Goal: Transaction & Acquisition: Download file/media

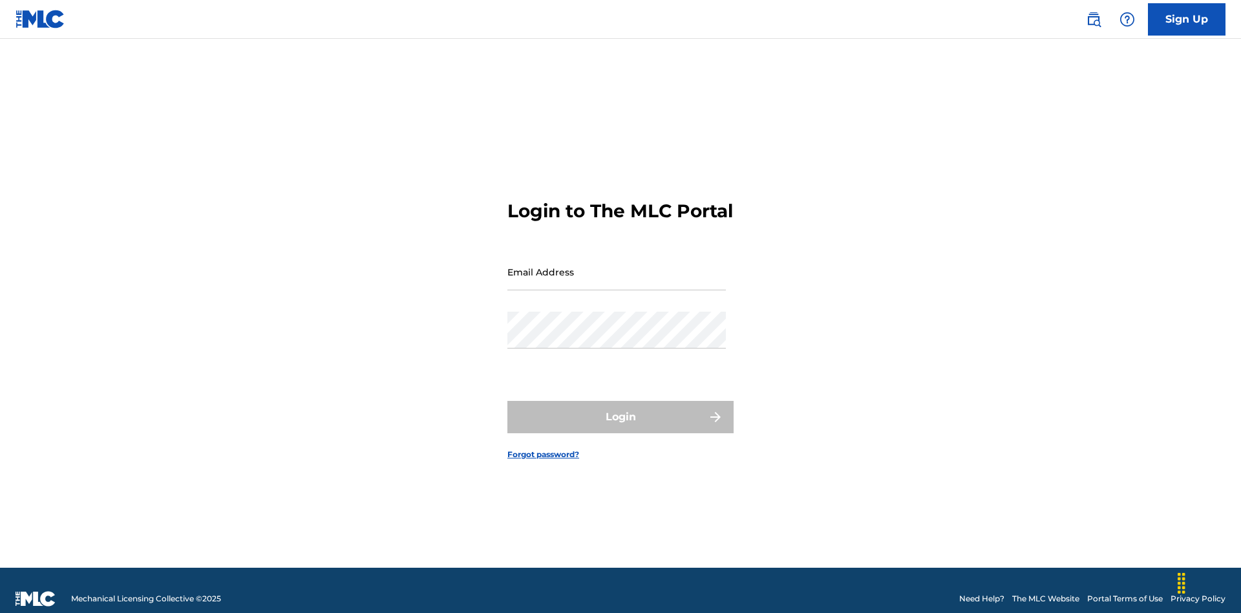
scroll to position [17, 0]
click at [617, 266] on input "Email Address" at bounding box center [616, 271] width 218 height 37
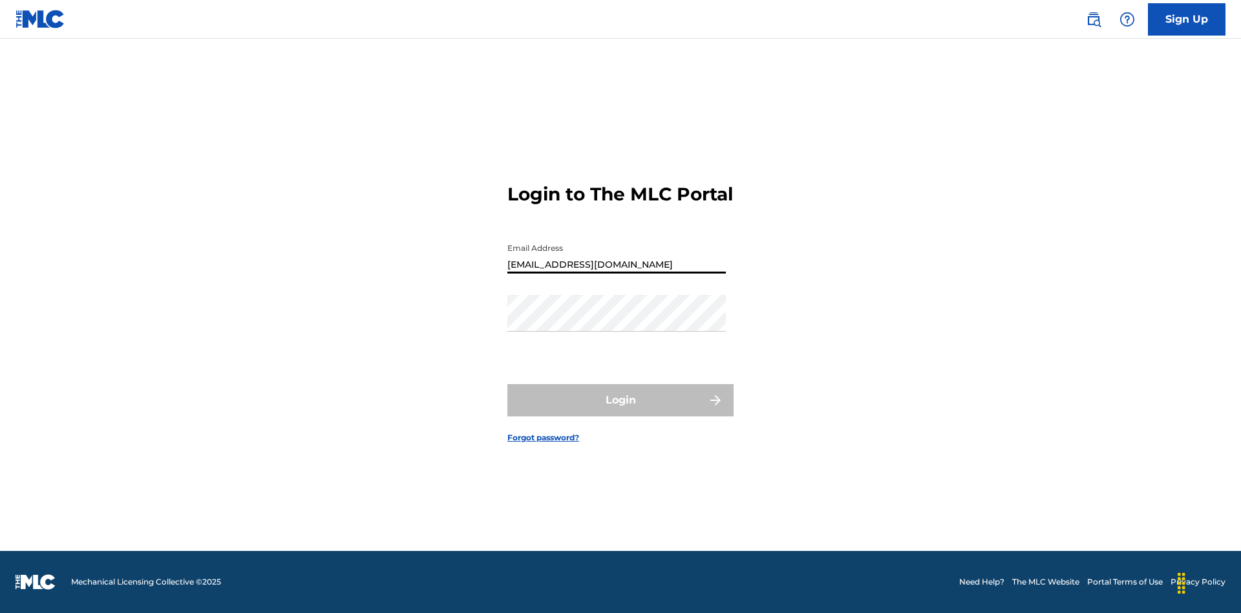
type input "[EMAIL_ADDRESS][DOMAIN_NAME]"
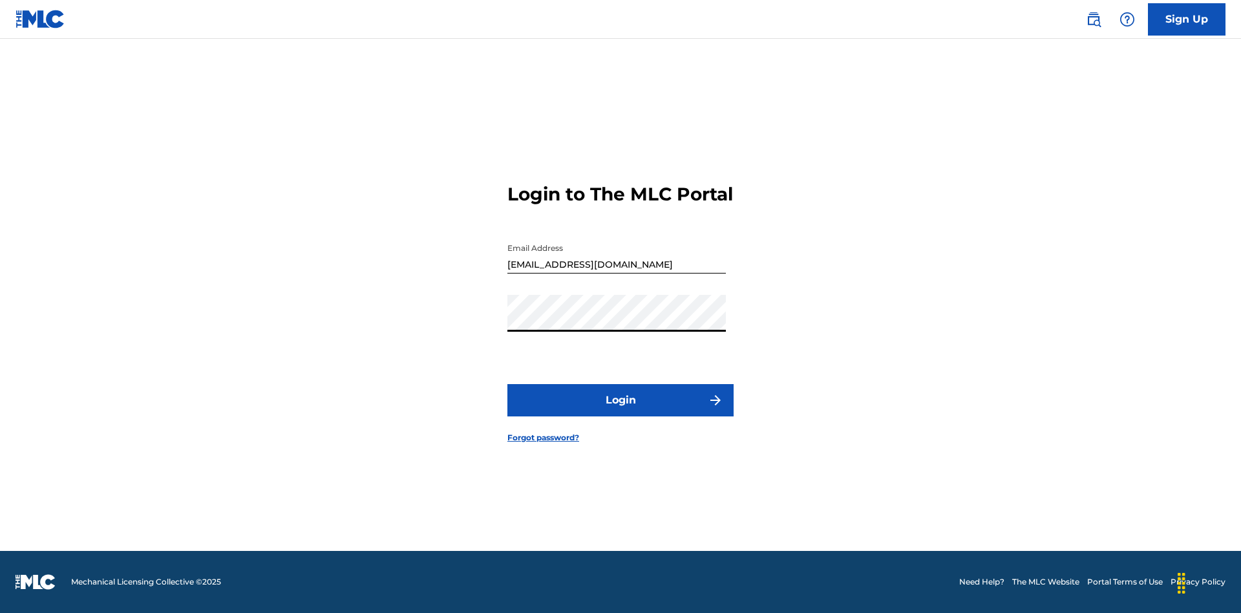
click at [621, 411] on button "Login" at bounding box center [620, 400] width 226 height 32
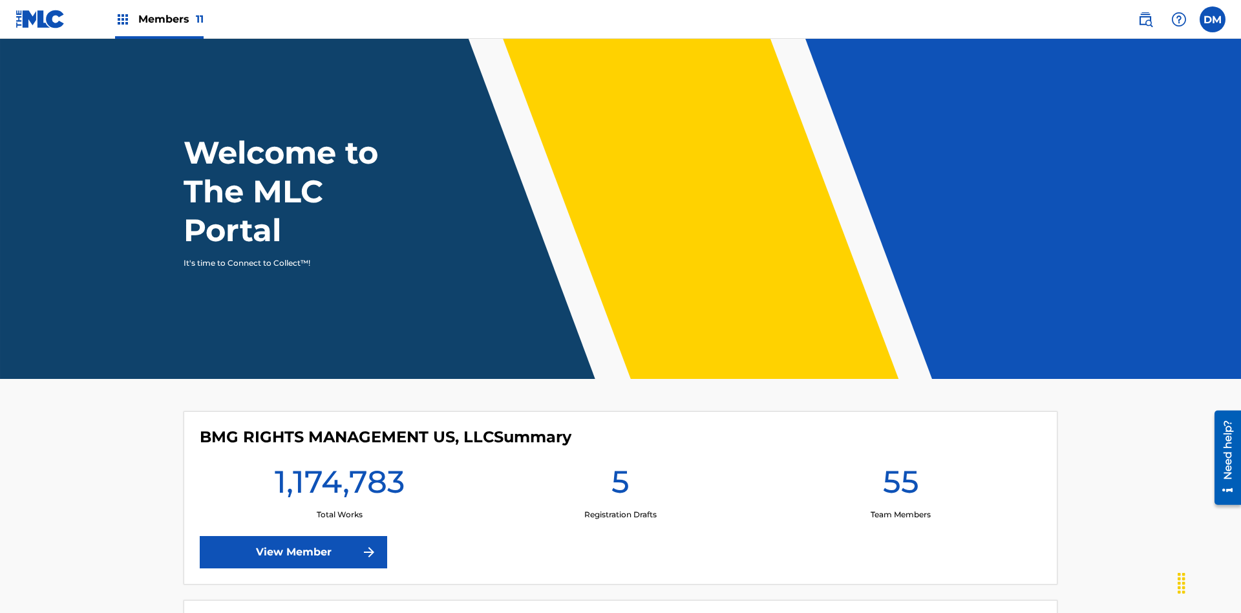
click at [159, 19] on span "Members 11" at bounding box center [170, 19] width 65 height 15
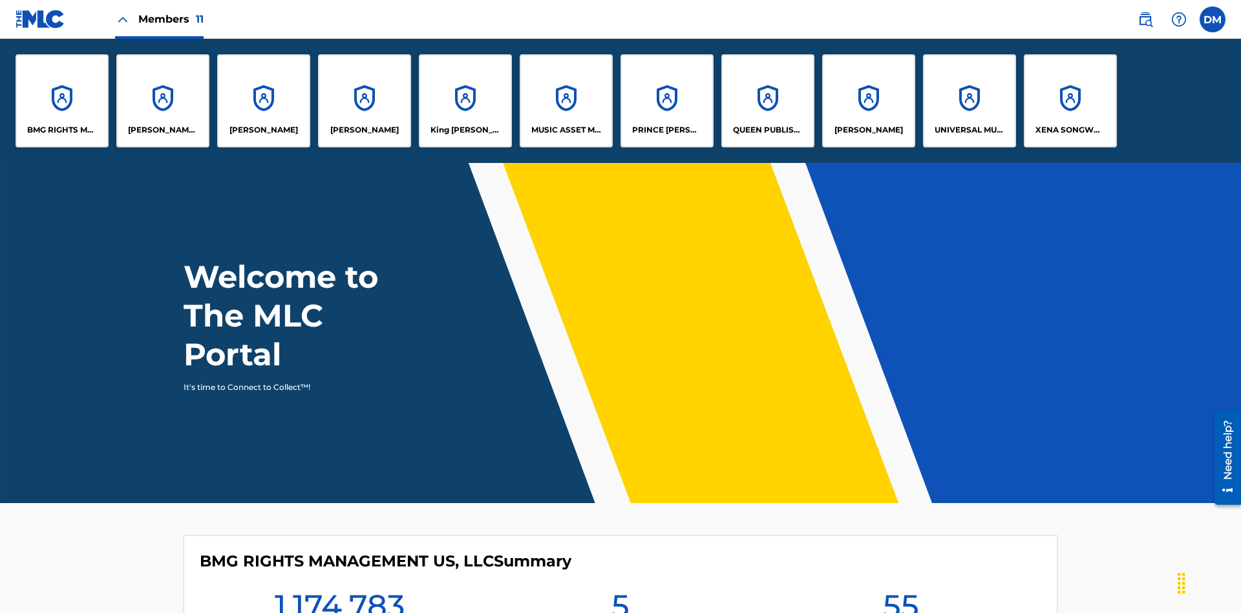
click at [969, 130] on p "UNIVERSAL MUSIC PUB GROUP" at bounding box center [970, 130] width 70 height 12
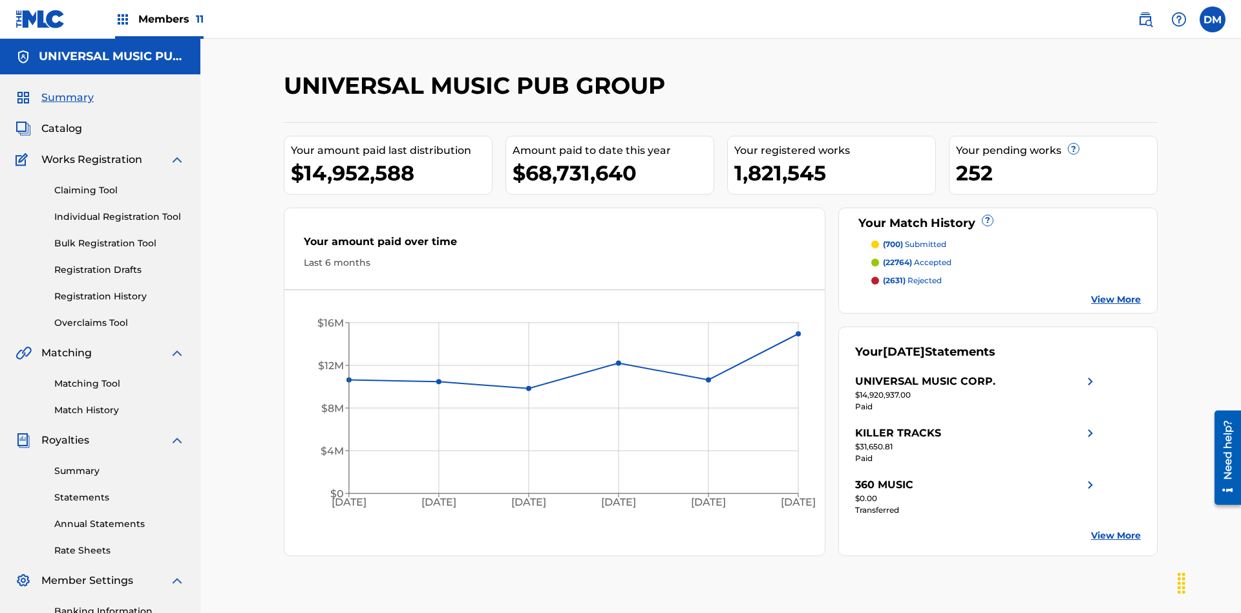
click at [120, 464] on link "Summary" at bounding box center [119, 471] width 131 height 14
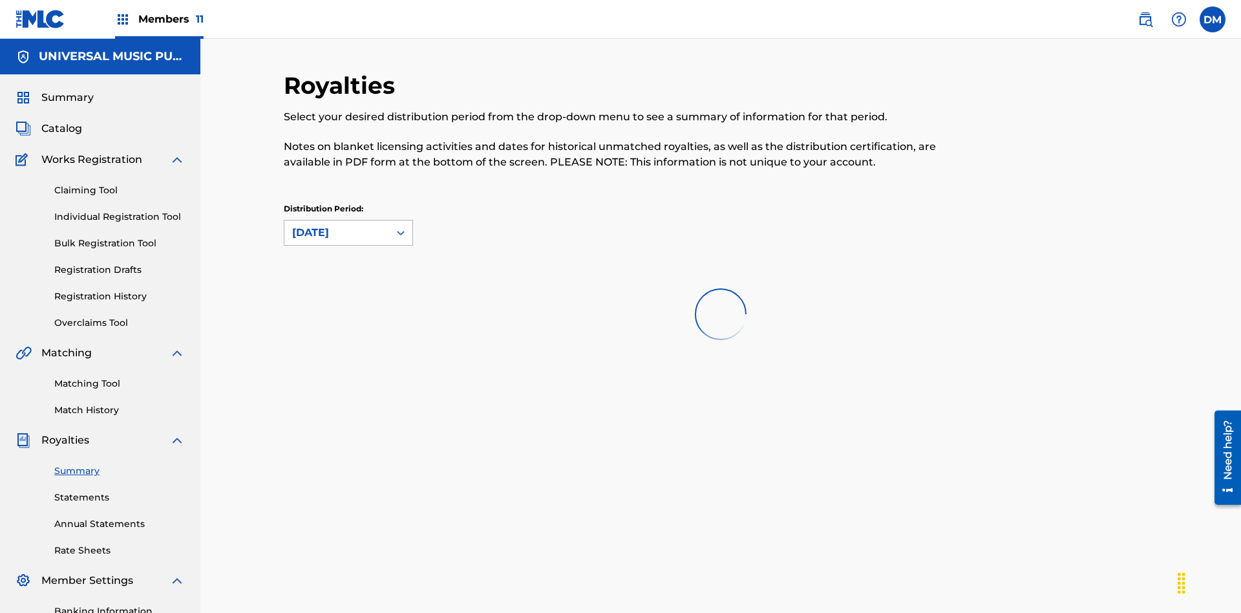
click at [337, 225] on div "[DATE]" at bounding box center [336, 233] width 89 height 16
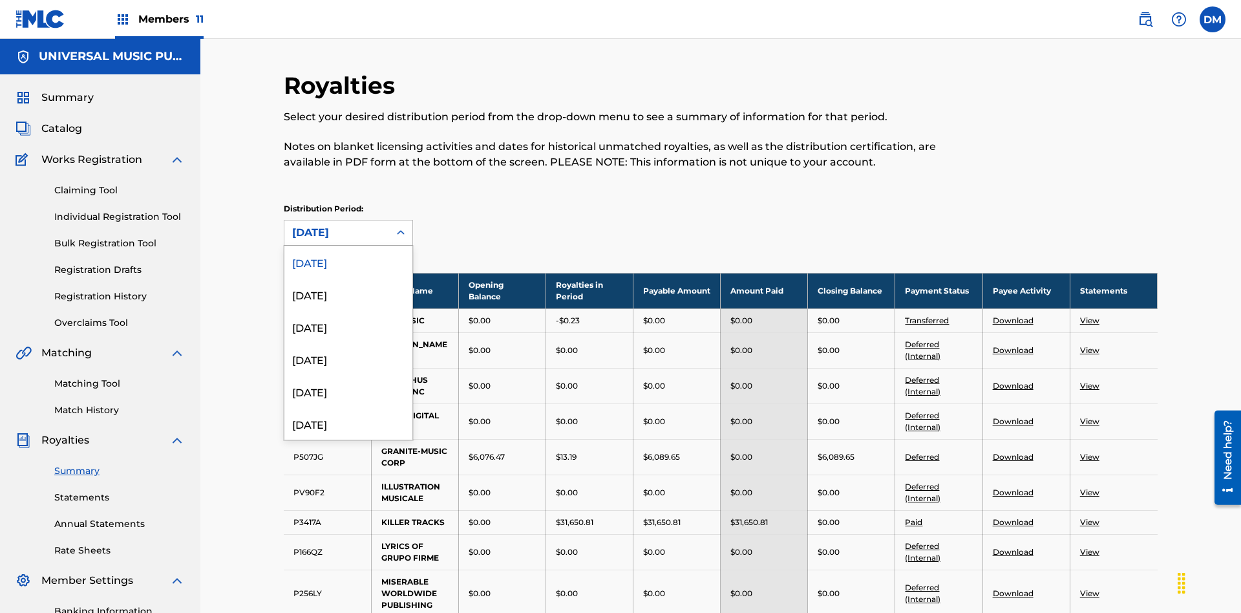
scroll to position [143, 0]
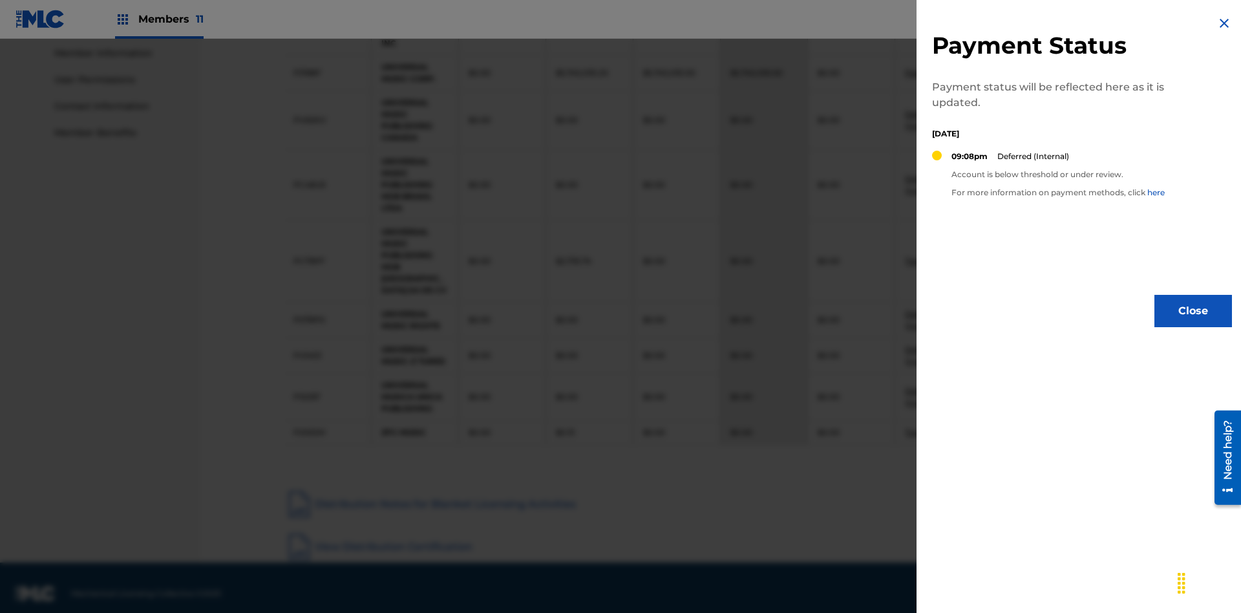
click at [1224, 23] on img at bounding box center [1224, 24] width 16 height 16
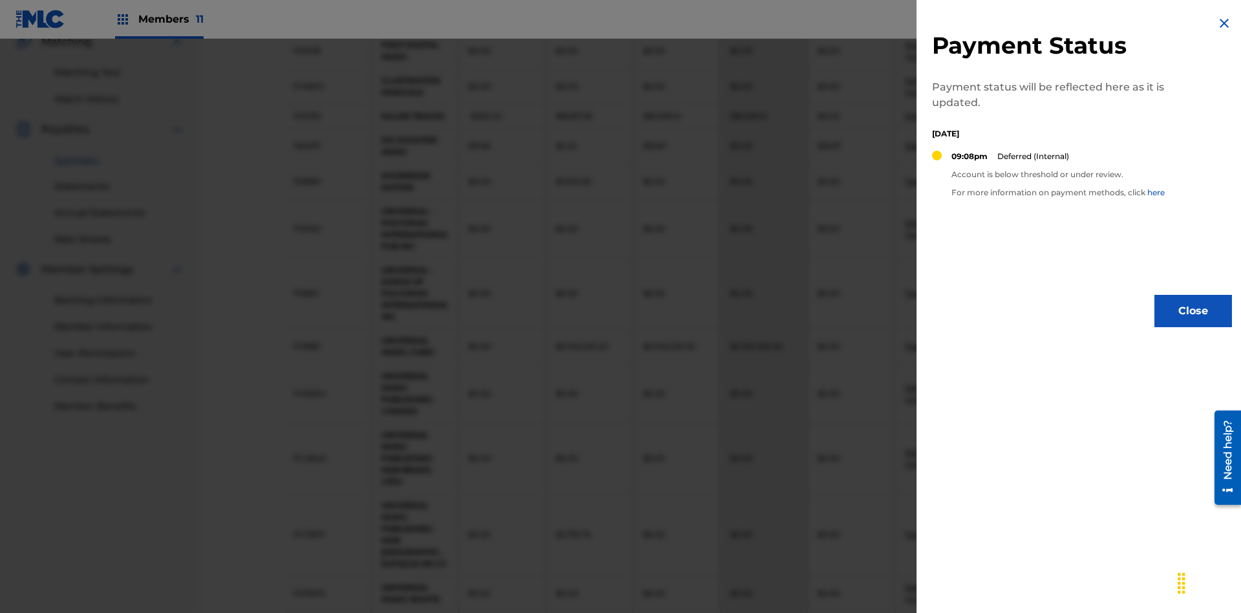
click at [1224, 23] on img at bounding box center [1224, 24] width 16 height 16
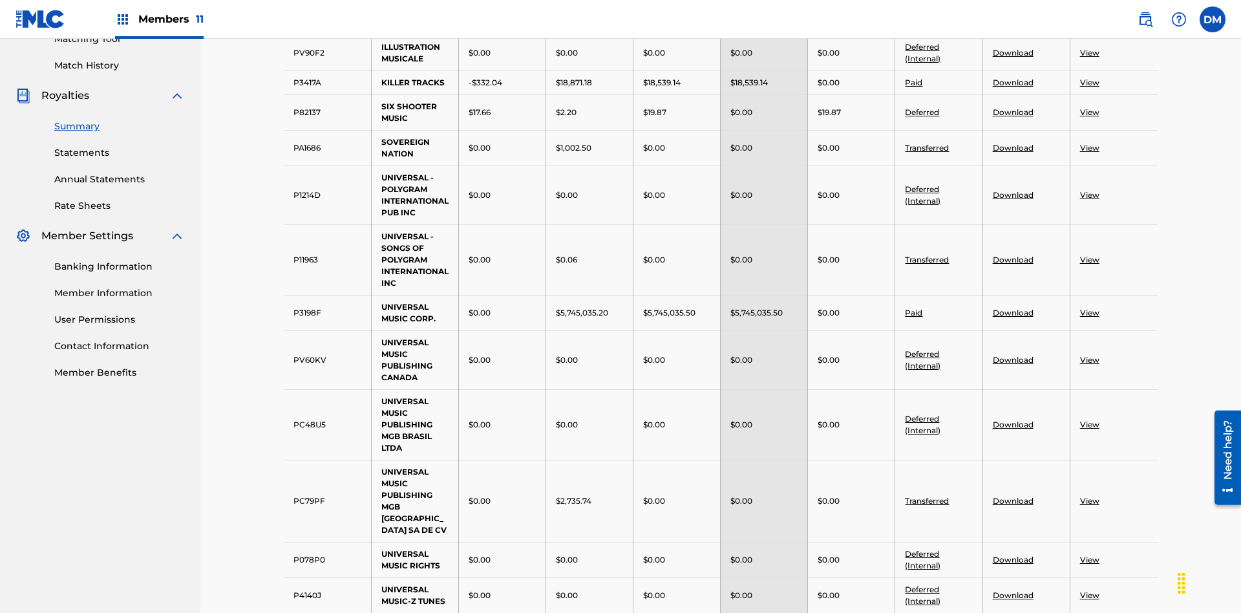
click at [1012, 87] on link "Download" at bounding box center [1013, 83] width 41 height 10
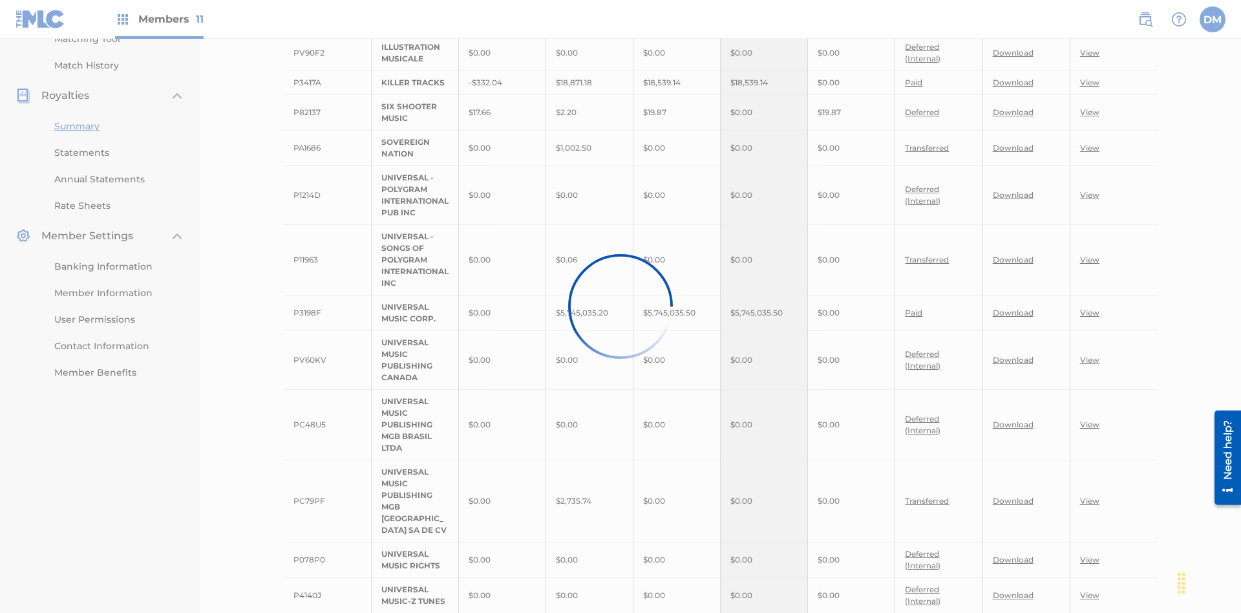
scroll to position [337, 0]
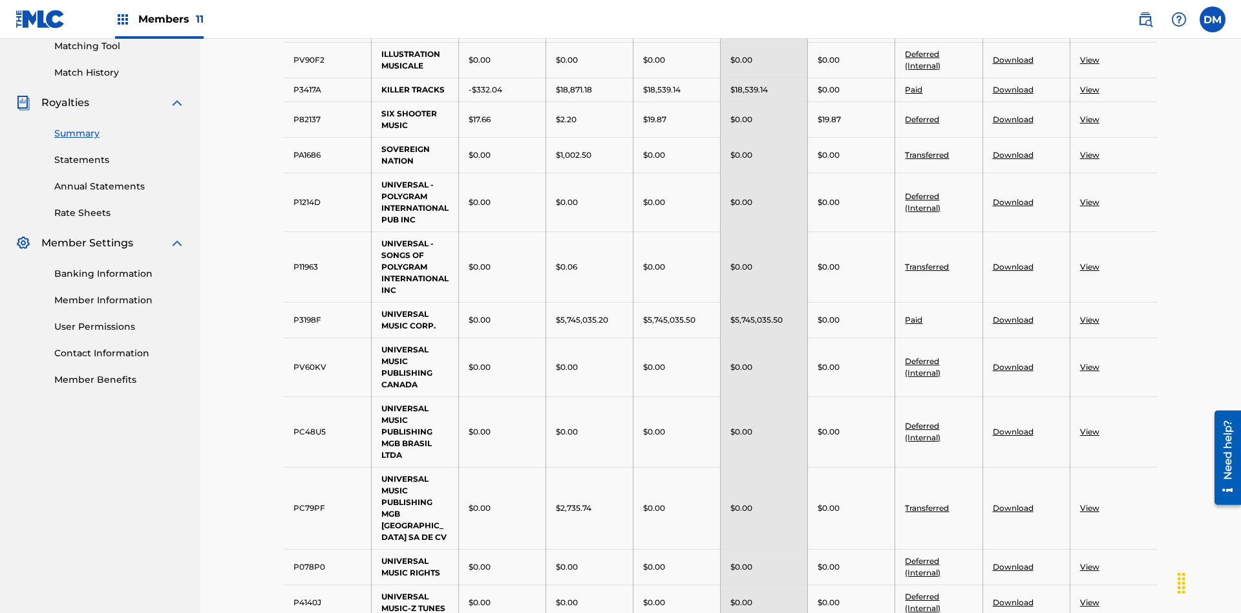
click at [1012, 315] on link "Download" at bounding box center [1013, 320] width 41 height 10
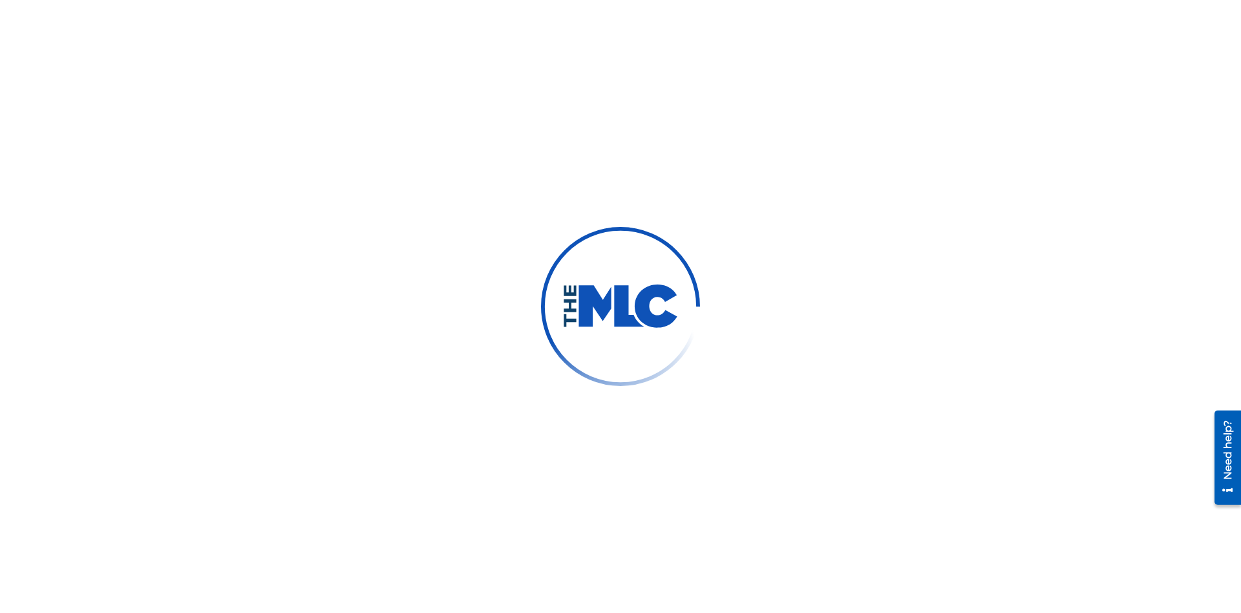
scroll to position [322, 0]
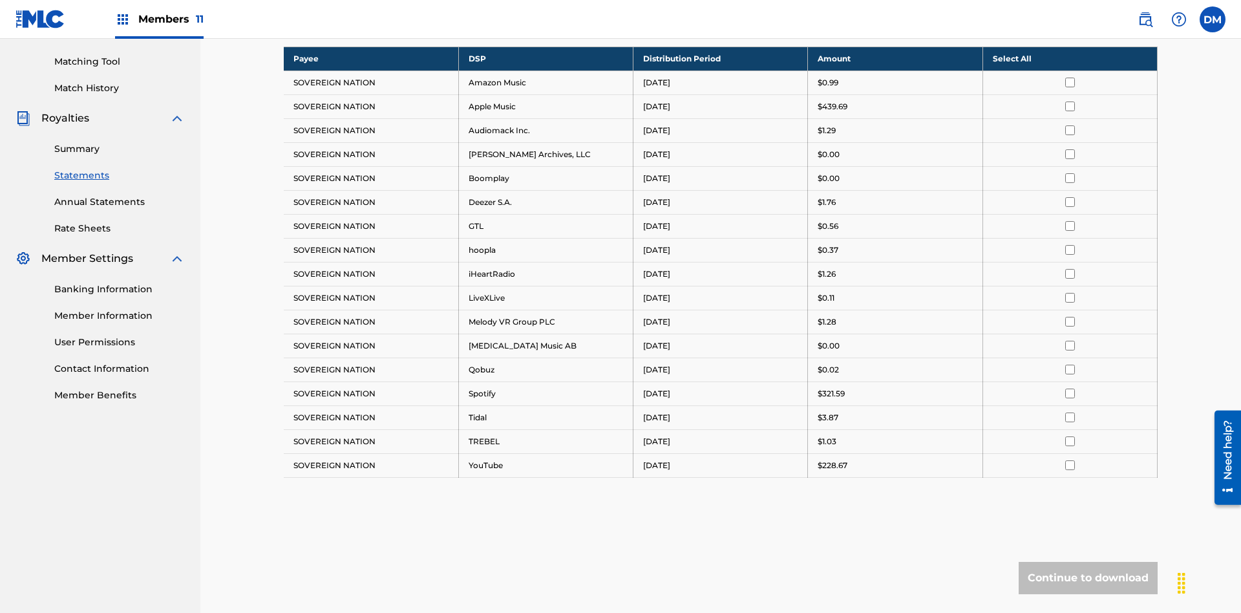
click at [1070, 82] on input "checkbox" at bounding box center [1070, 83] width 10 height 10
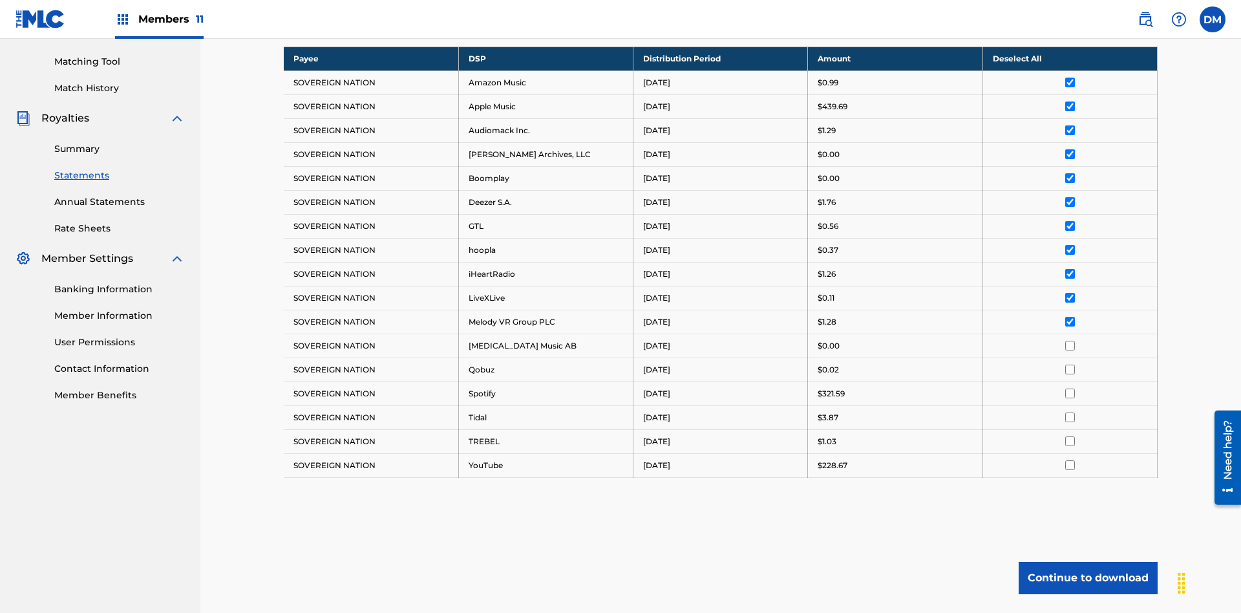
click at [1070, 341] on input "checkbox" at bounding box center [1070, 346] width 10 height 10
click at [1070, 460] on input "checkbox" at bounding box center [1070, 465] width 10 height 10
click at [1088, 562] on button "Continue to download" at bounding box center [1088, 578] width 139 height 32
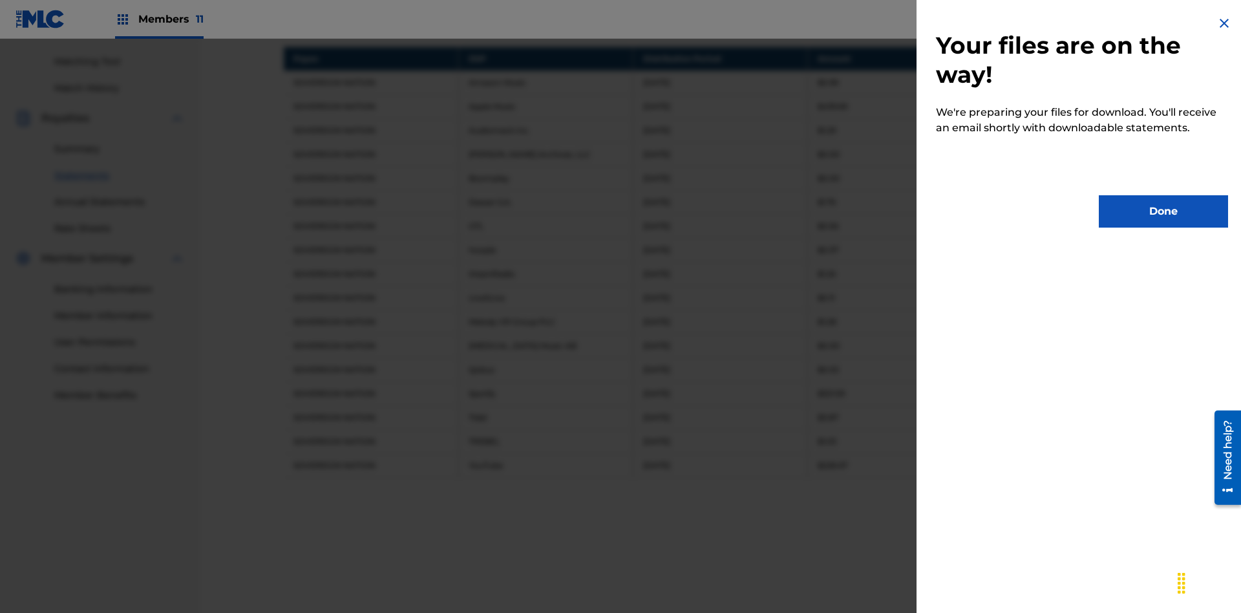
click at [1163, 211] on button "Done" at bounding box center [1163, 211] width 129 height 32
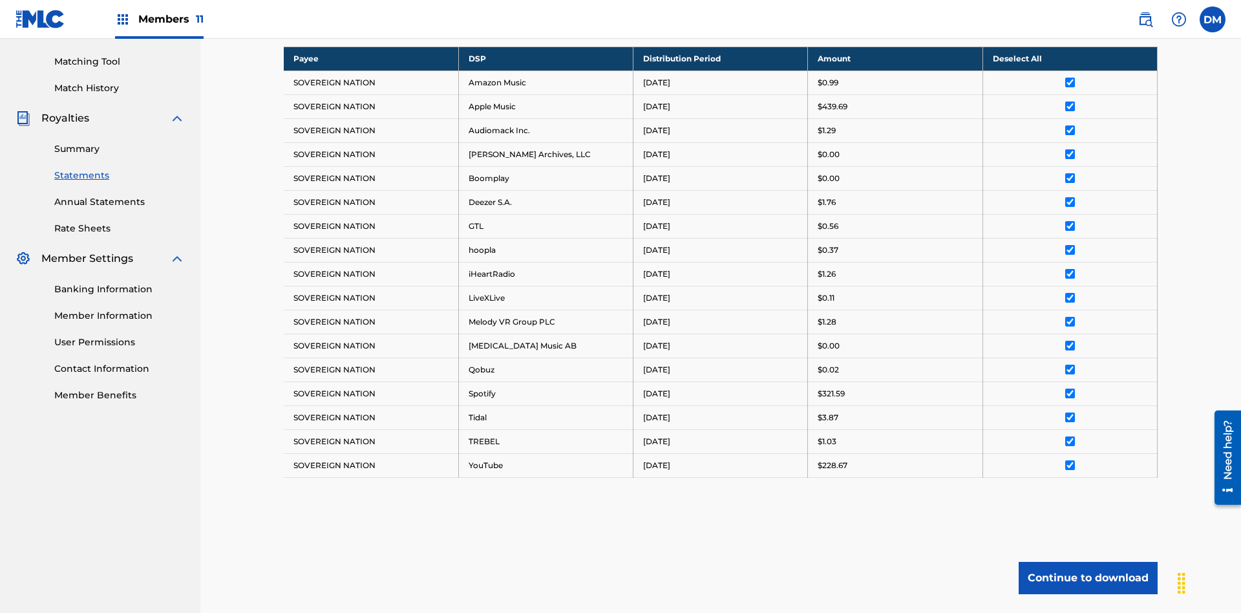
click at [120, 142] on link "Summary" at bounding box center [119, 149] width 131 height 14
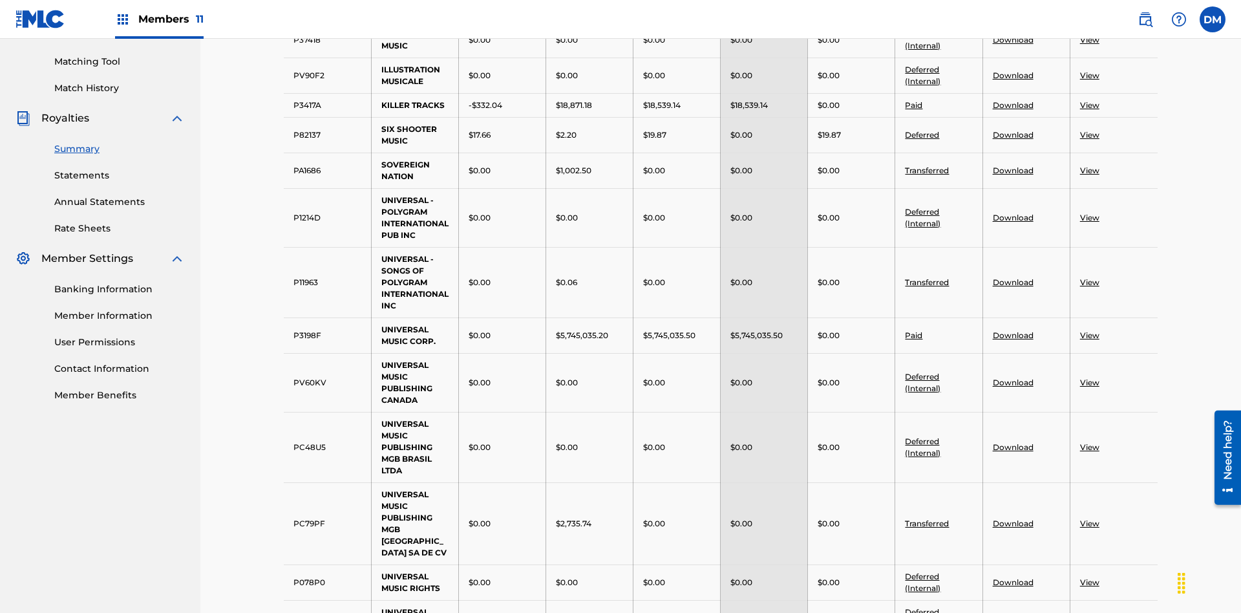
click at [1089, 213] on link "View" at bounding box center [1089, 218] width 19 height 10
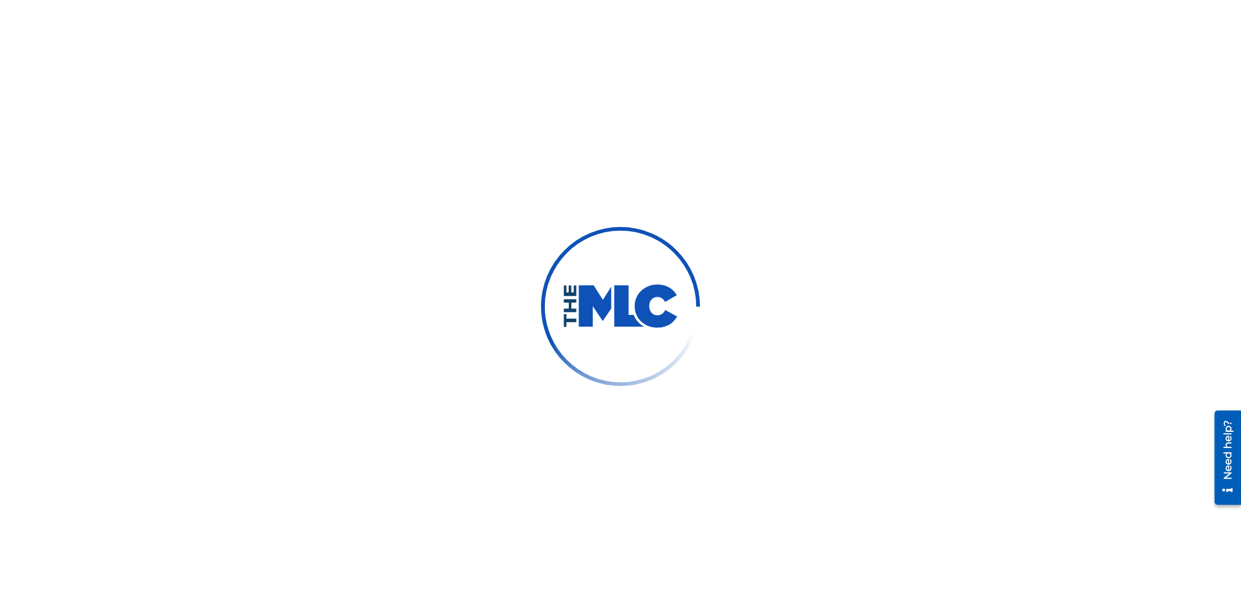
click at [120, 282] on link "Summary" at bounding box center [119, 282] width 131 height 14
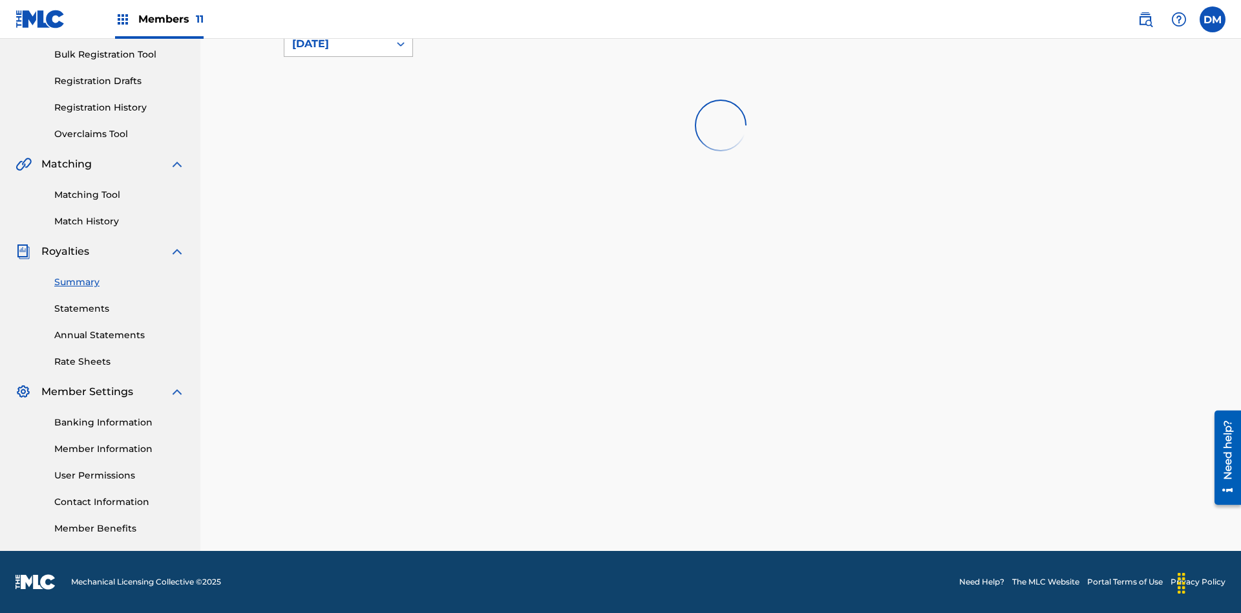
click at [337, 52] on div "[DATE]" at bounding box center [336, 44] width 89 height 16
